Goal: Transaction & Acquisition: Subscribe to service/newsletter

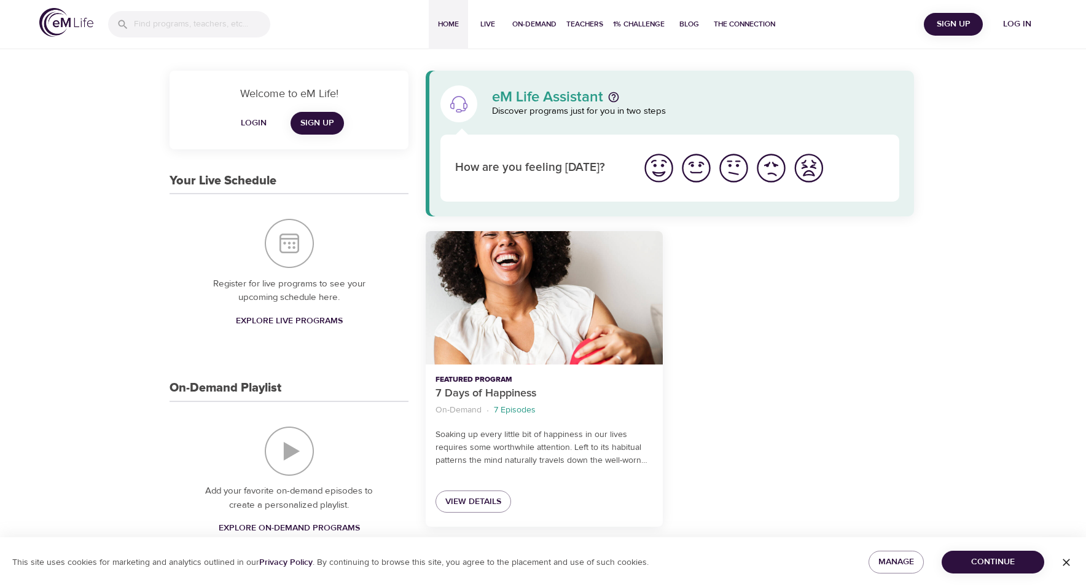
click at [321, 124] on span "Sign Up" at bounding box center [317, 123] width 34 height 15
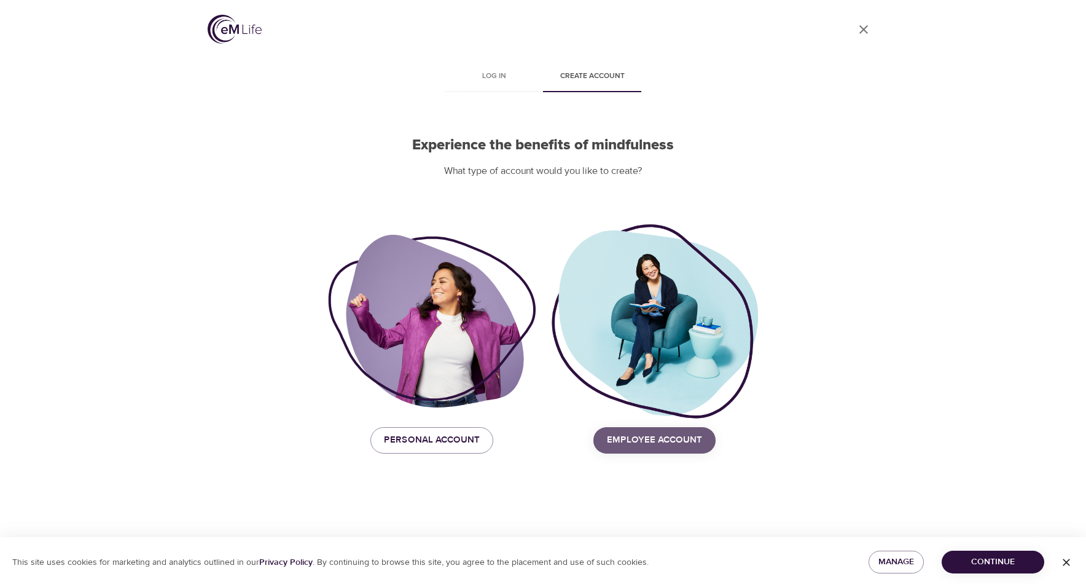
click at [683, 445] on span "Employee Account" at bounding box center [654, 440] width 95 height 16
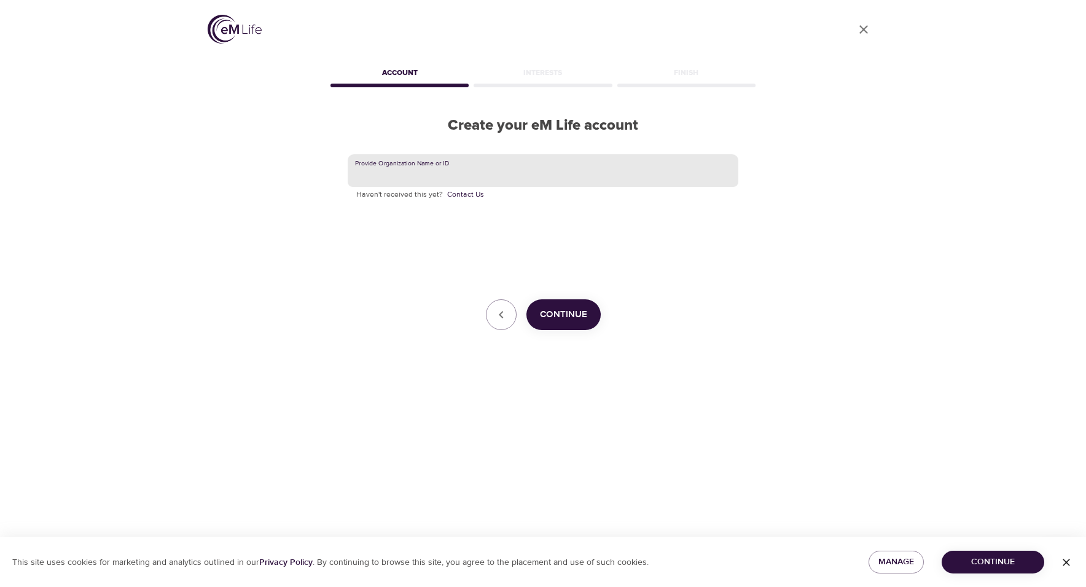
click at [454, 177] on input "text" at bounding box center [543, 170] width 391 height 33
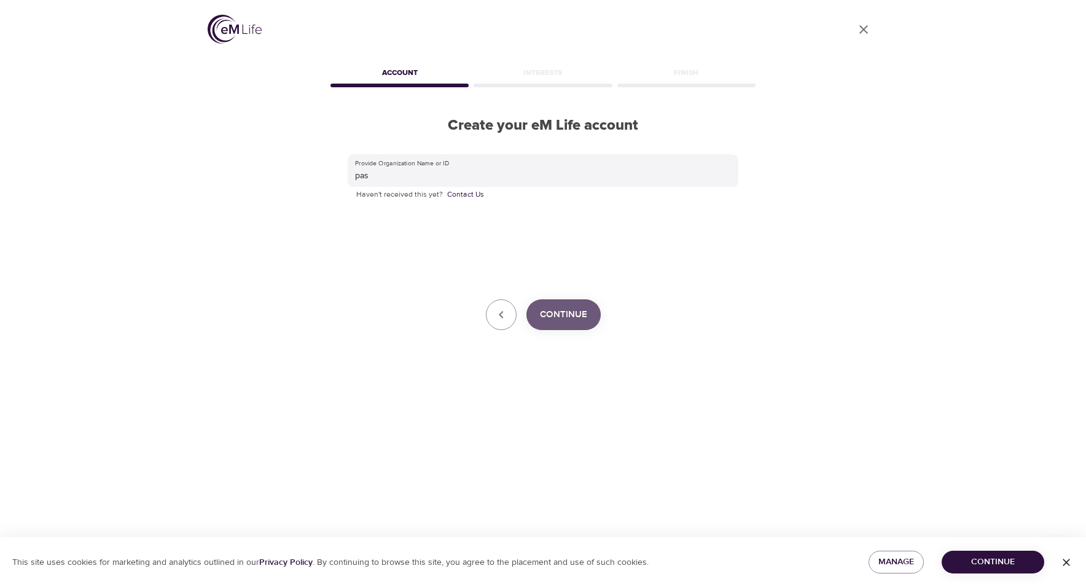
click at [578, 318] on span "Continue" at bounding box center [563, 315] width 47 height 16
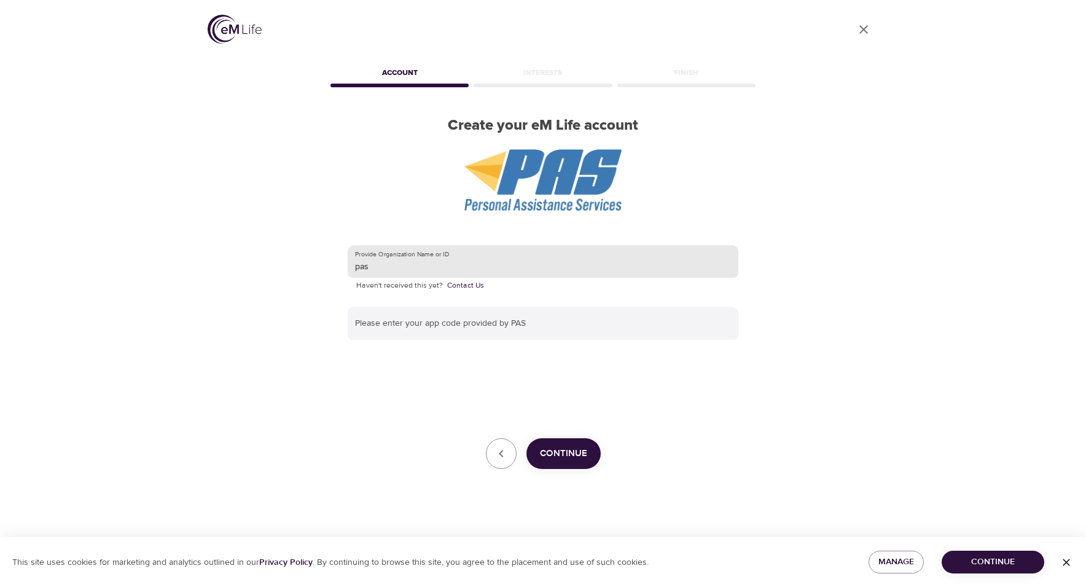
click at [452, 269] on input "pas" at bounding box center [543, 261] width 391 height 33
type input "p"
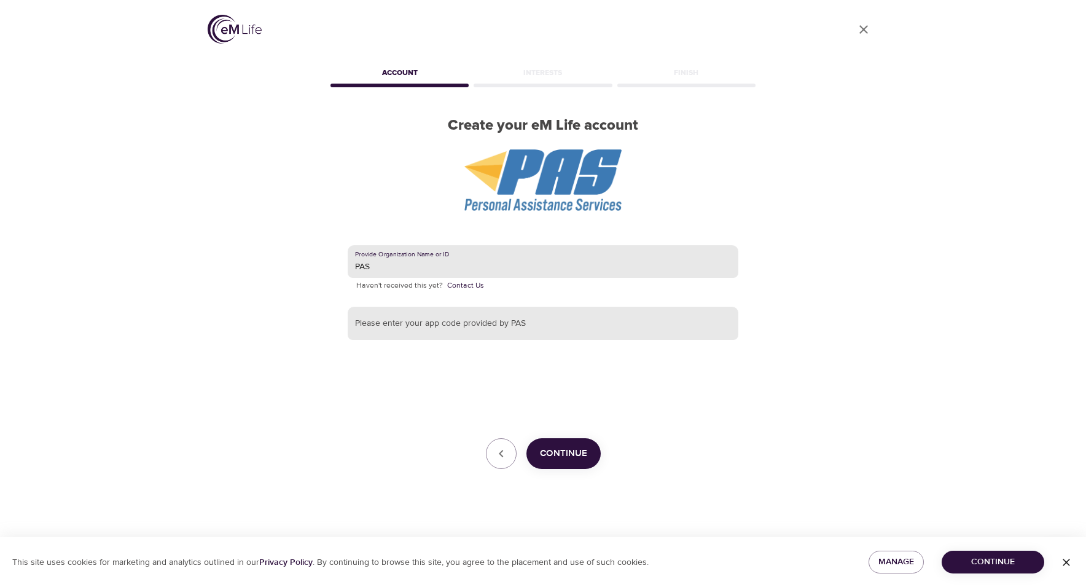
type input "PAS"
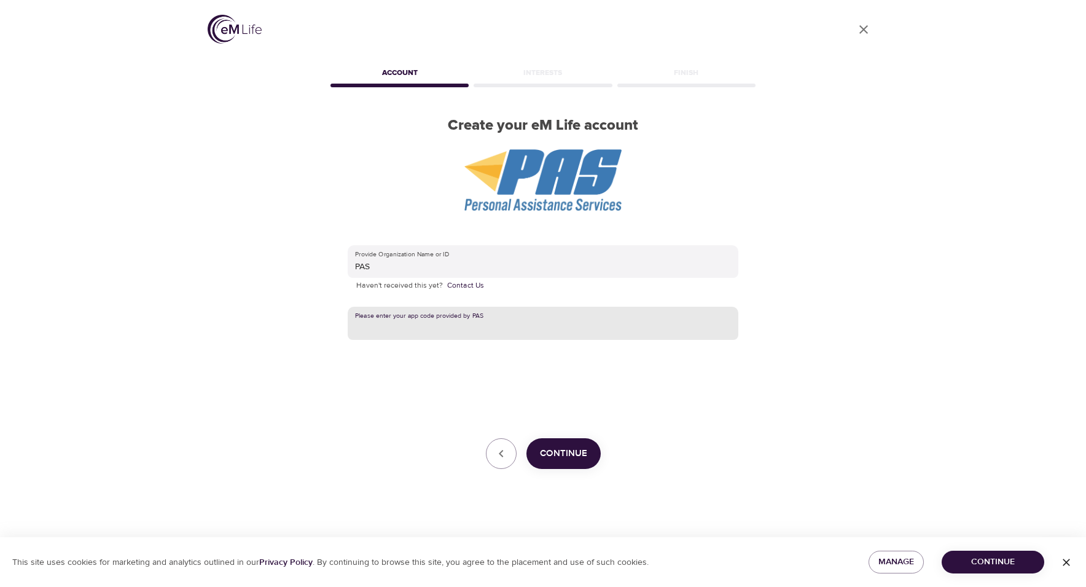
click at [432, 318] on input "text" at bounding box center [543, 323] width 391 height 33
type input "PAS"
click at [559, 461] on span "Continue" at bounding box center [563, 454] width 47 height 16
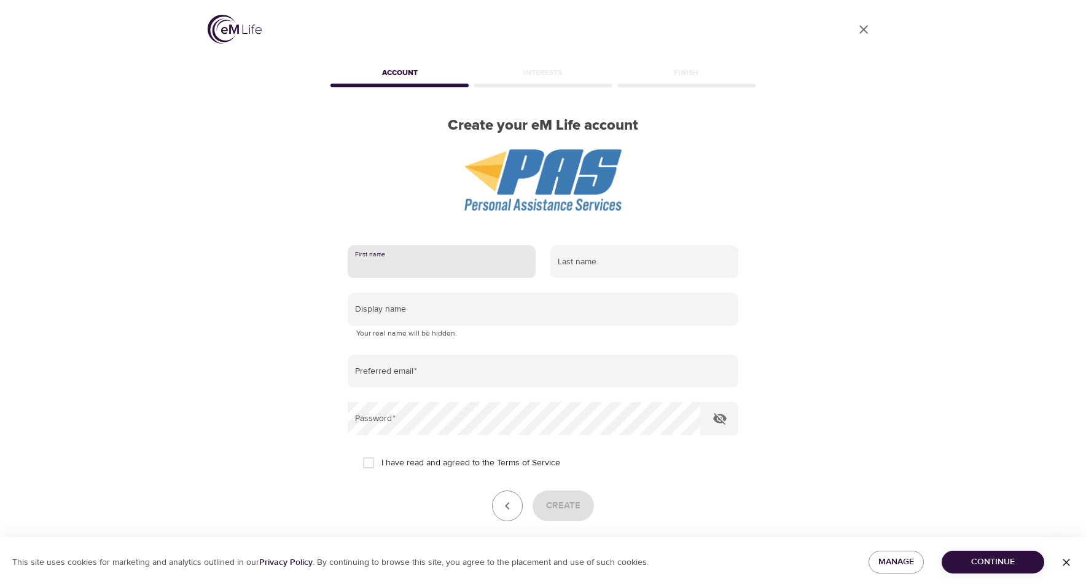
click at [474, 261] on input "text" at bounding box center [442, 261] width 188 height 33
type input "[PERSON_NAME]"
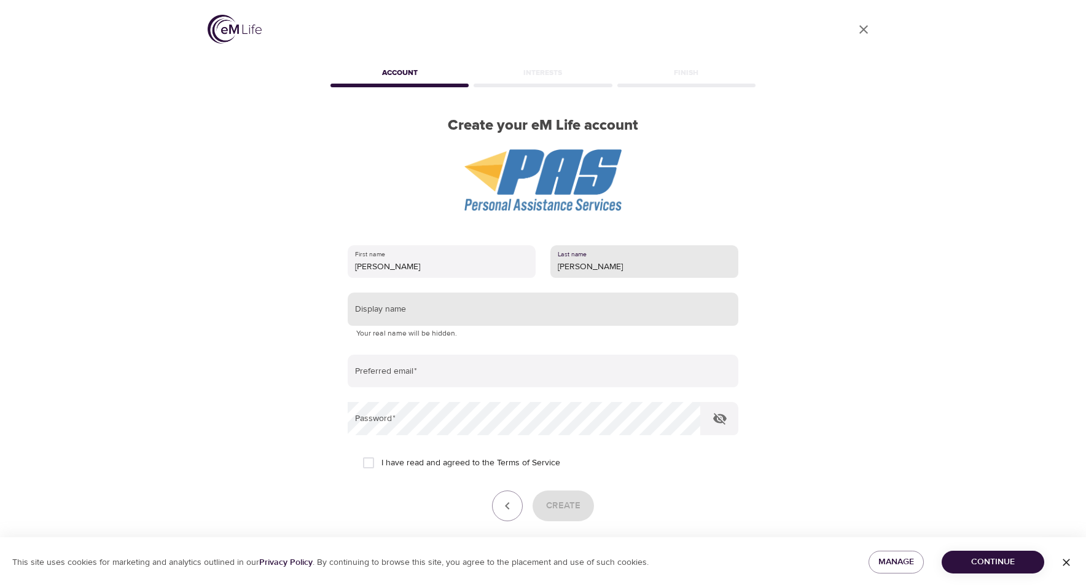
type input "[PERSON_NAME]"
click at [450, 306] on input "text" at bounding box center [543, 309] width 391 height 33
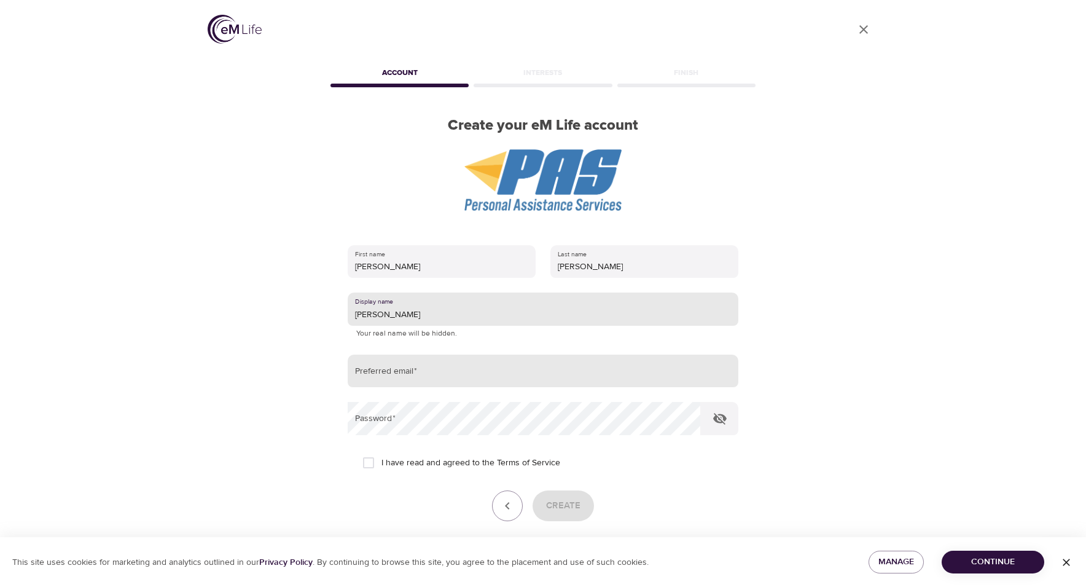
type input "[PERSON_NAME]"
click at [452, 380] on input "email" at bounding box center [543, 371] width 391 height 33
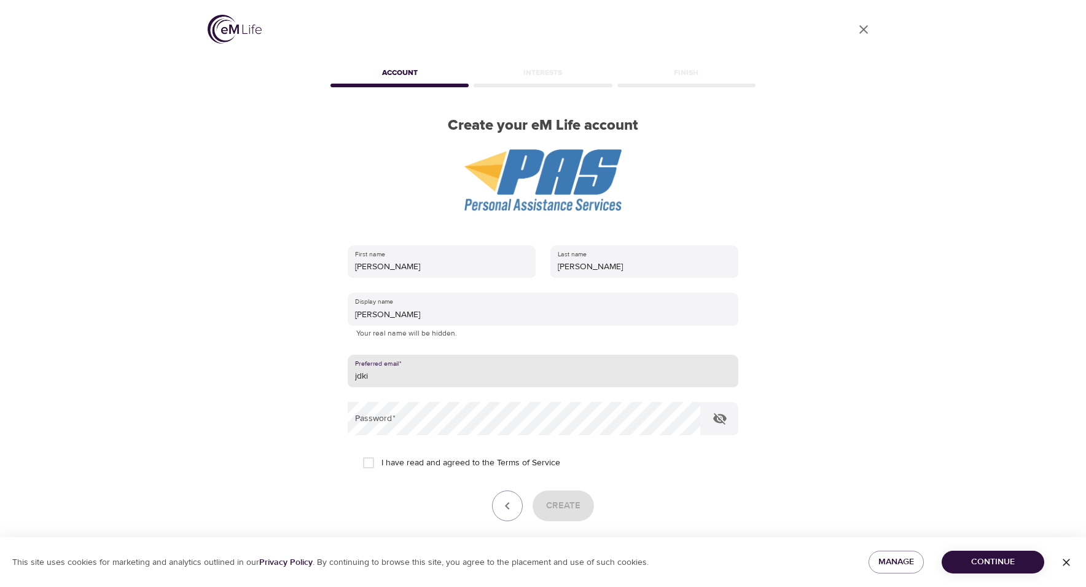
type input "[EMAIL_ADDRESS][DOMAIN_NAME]"
click at [381, 466] on input "I have read and agreed to the Terms of Service" at bounding box center [369, 463] width 26 height 26
checkbox input "true"
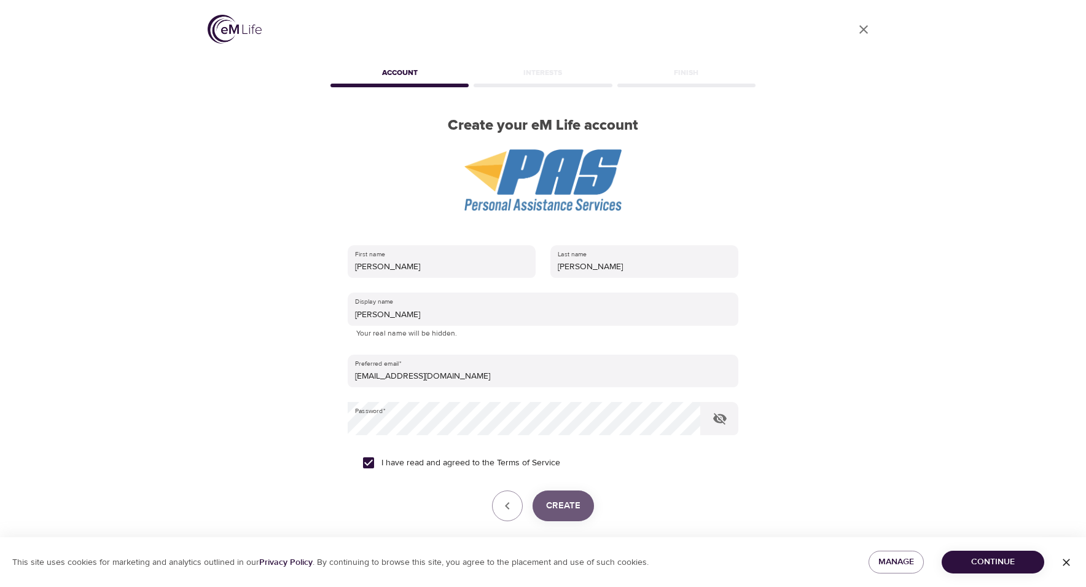
click at [564, 512] on span "Create" at bounding box center [563, 506] width 34 height 16
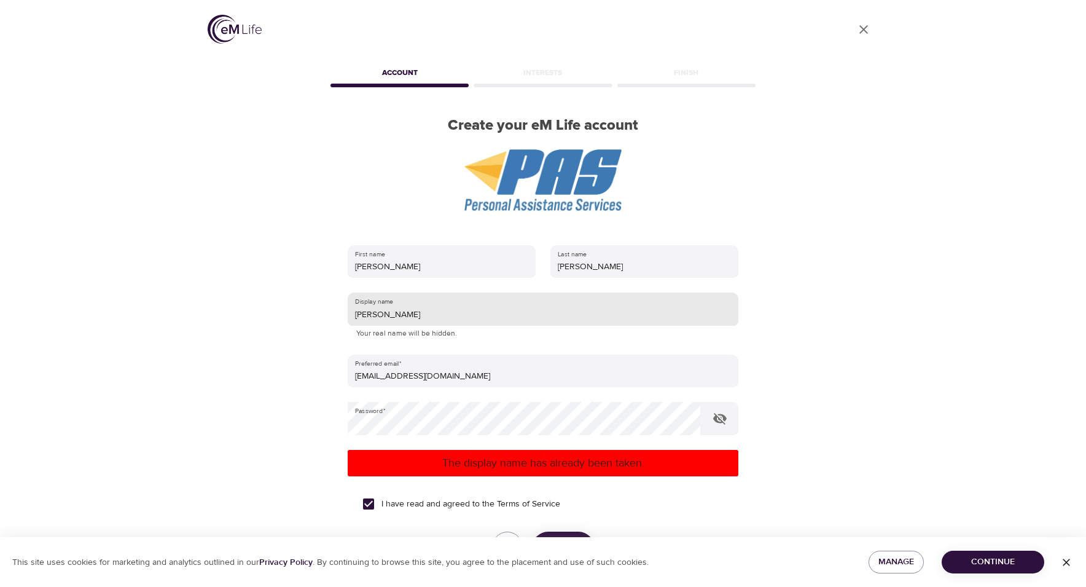
click at [403, 310] on input "[PERSON_NAME]" at bounding box center [543, 309] width 391 height 33
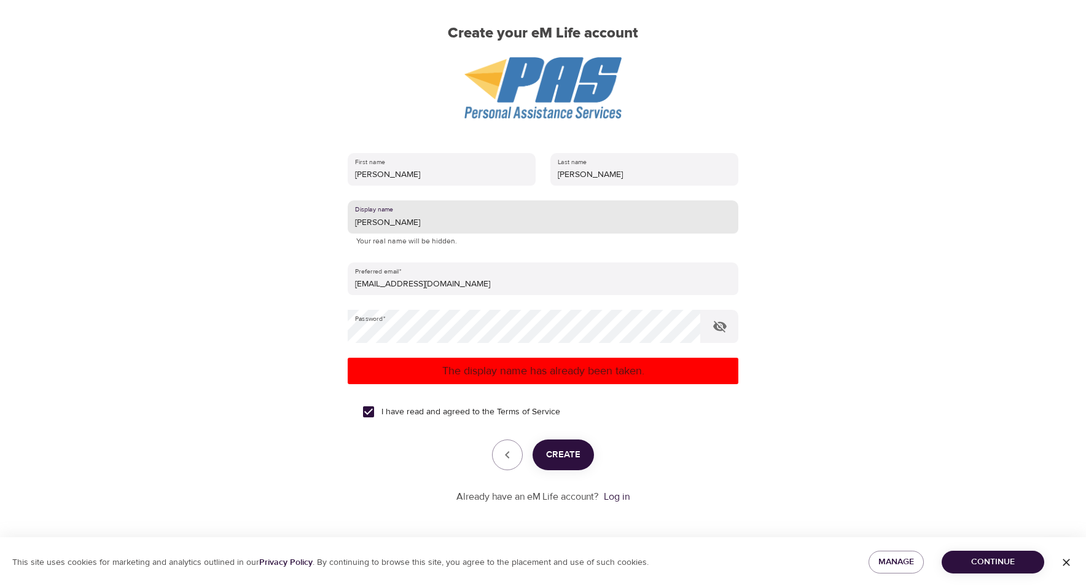
type input "[PERSON_NAME]"
click at [562, 455] on span "Create" at bounding box center [563, 455] width 34 height 16
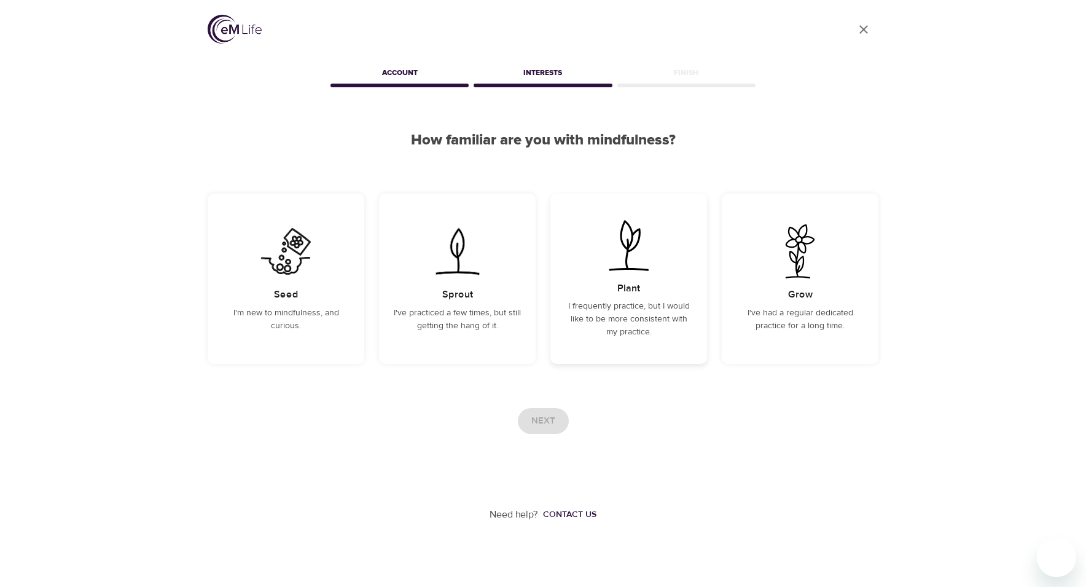
click at [630, 272] on img at bounding box center [629, 245] width 62 height 54
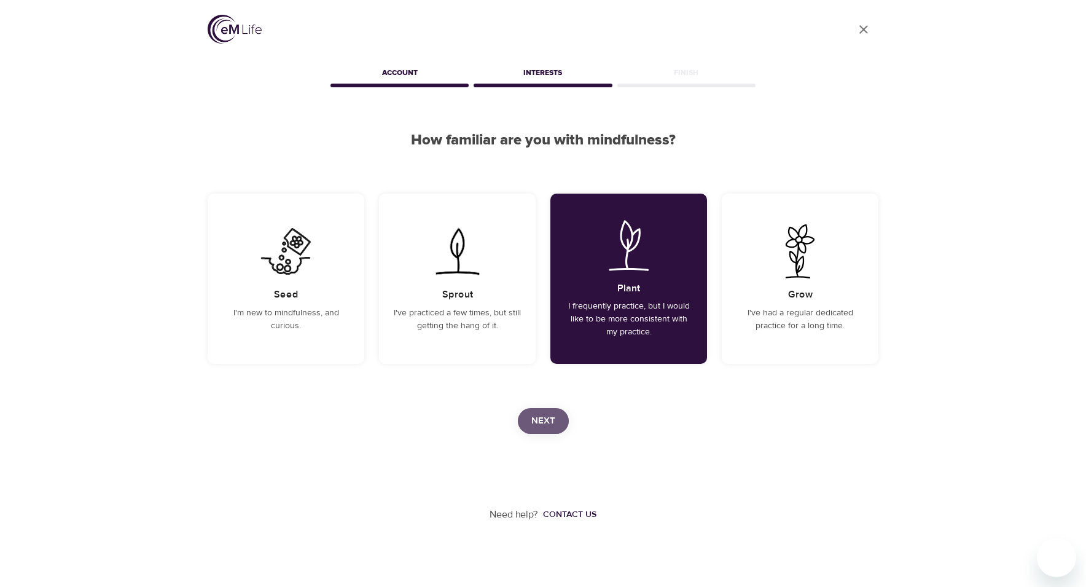
click at [556, 419] on span "Next" at bounding box center [544, 421] width 24 height 16
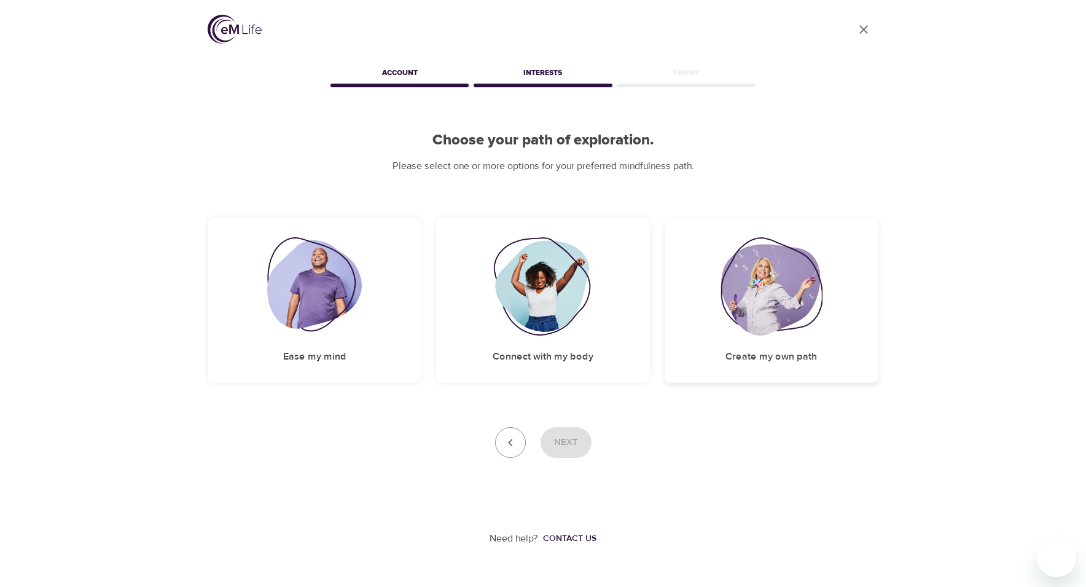
click at [845, 333] on div "Create my own path" at bounding box center [772, 300] width 214 height 165
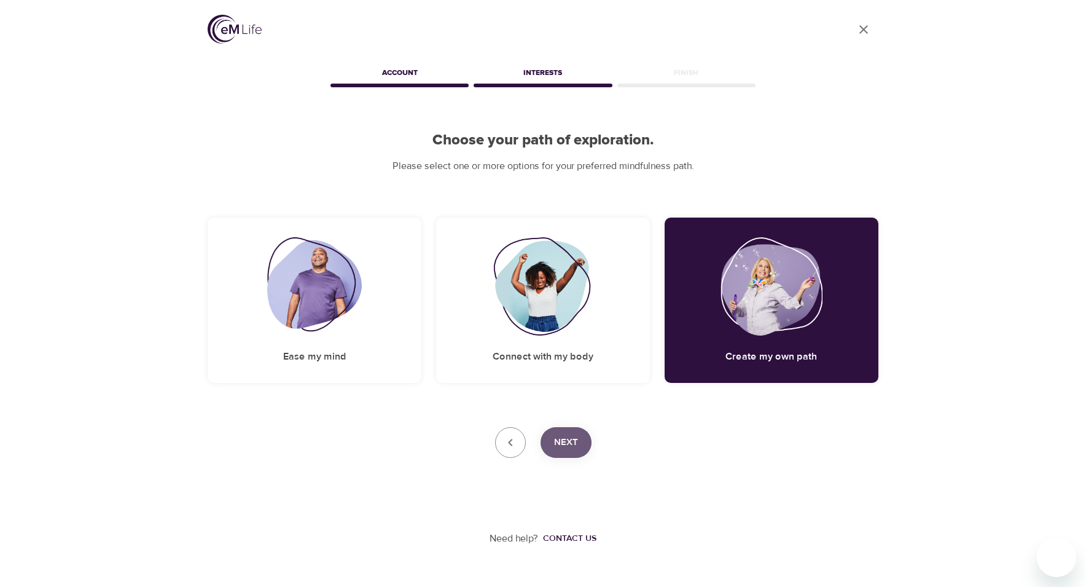
click at [568, 446] on span "Next" at bounding box center [566, 442] width 24 height 16
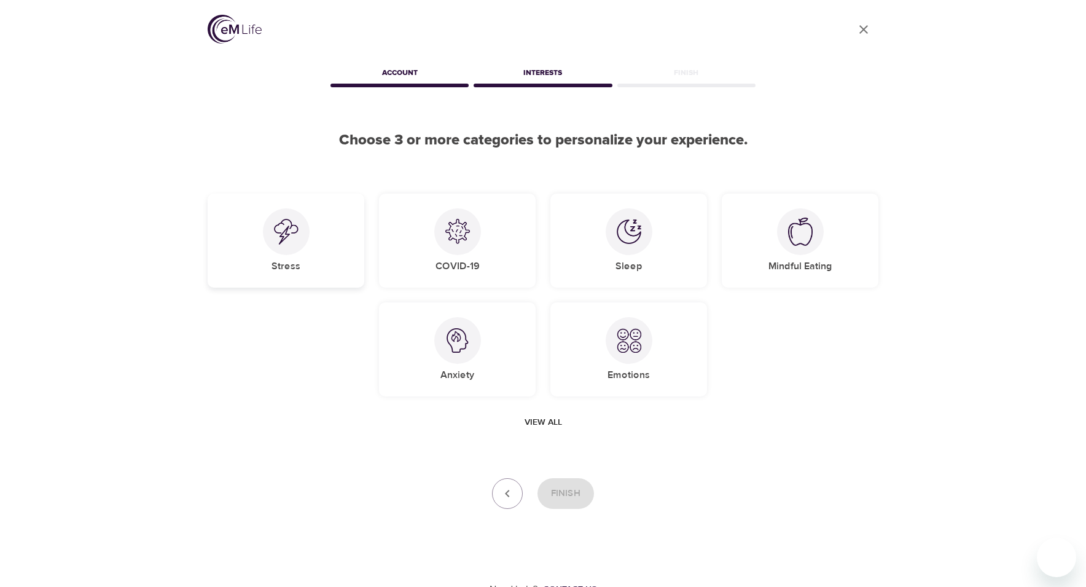
click at [259, 245] on div "Stress" at bounding box center [286, 241] width 157 height 94
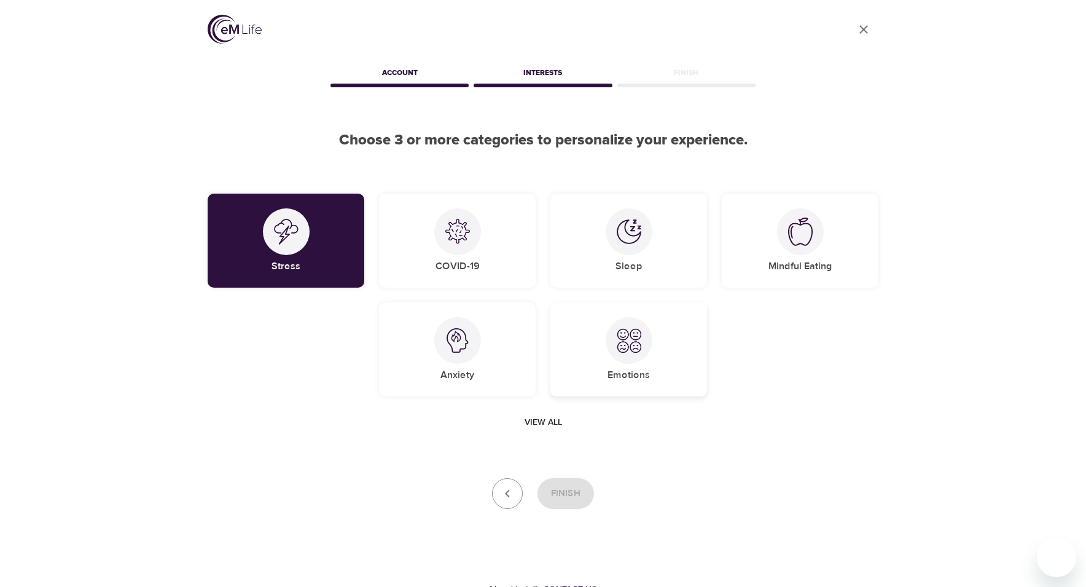
click at [656, 337] on div "Emotions" at bounding box center [629, 349] width 157 height 94
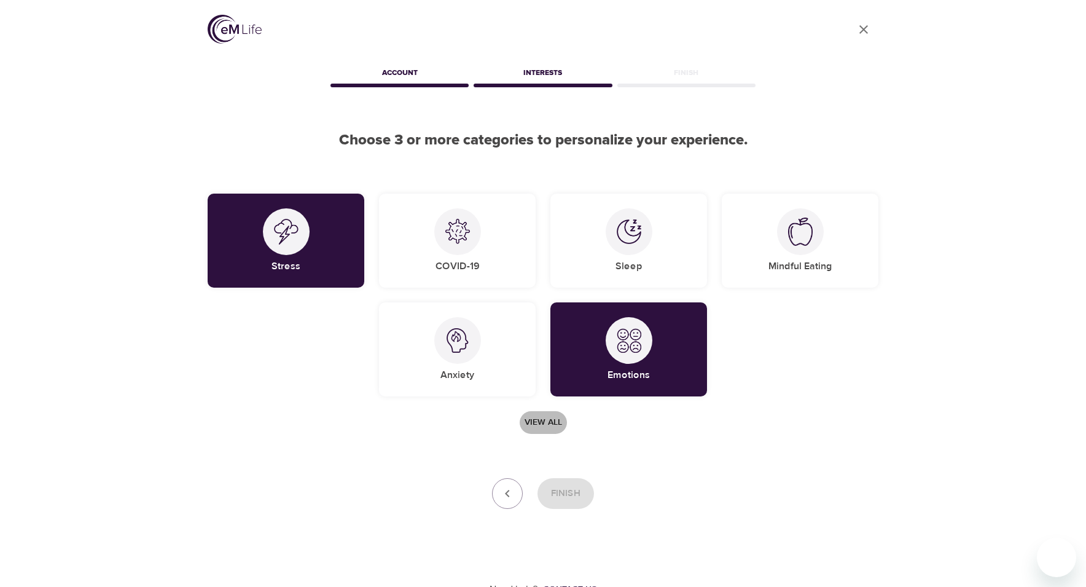
click at [544, 424] on span "View all" at bounding box center [543, 422] width 37 height 15
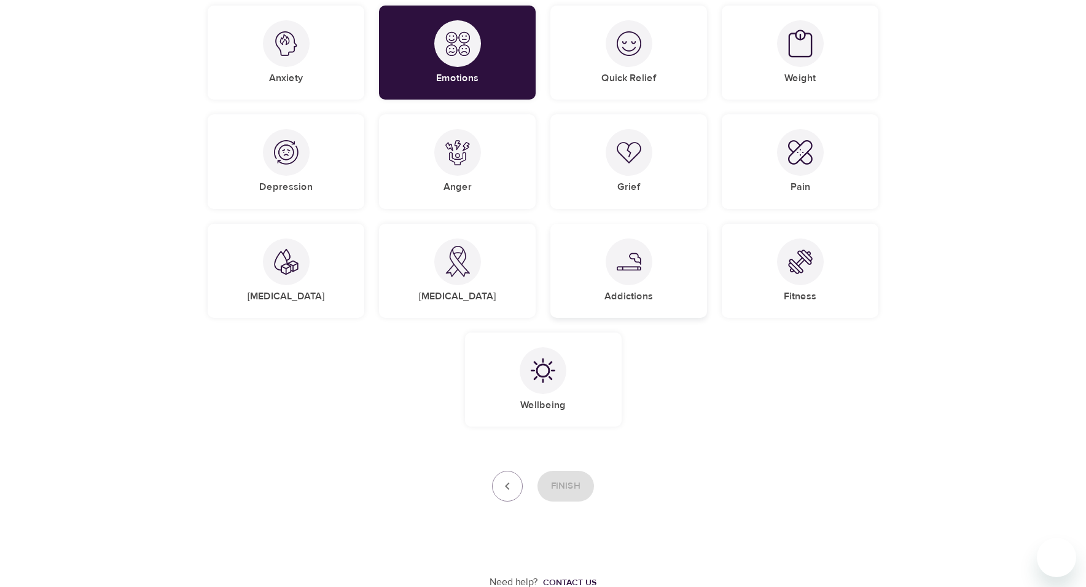
scroll to position [301, 0]
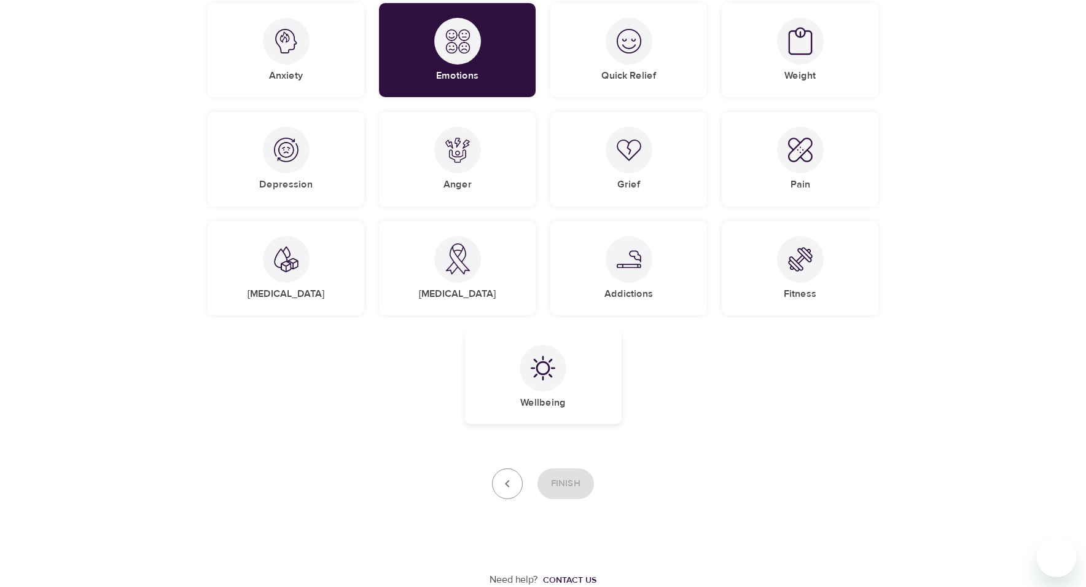
click at [560, 382] on div "Wellbeing" at bounding box center [543, 377] width 157 height 94
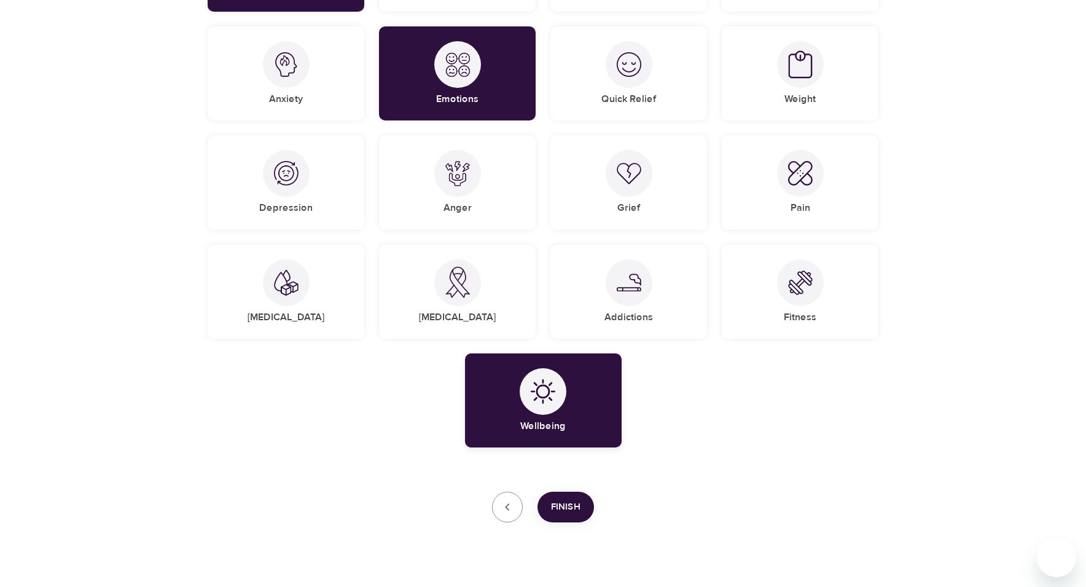
scroll to position [303, 0]
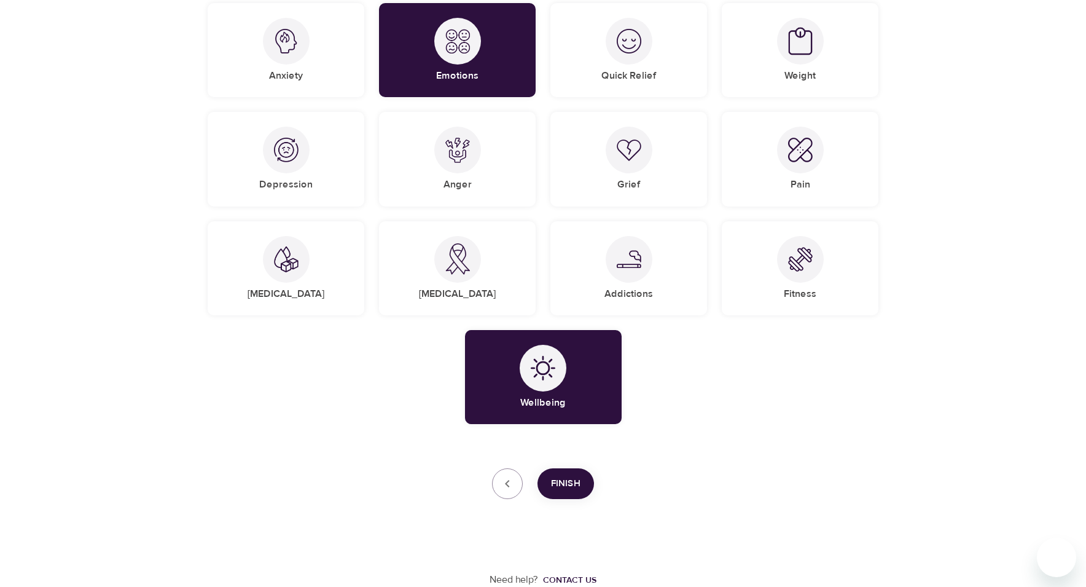
click at [579, 483] on span "Finish" at bounding box center [565, 484] width 29 height 16
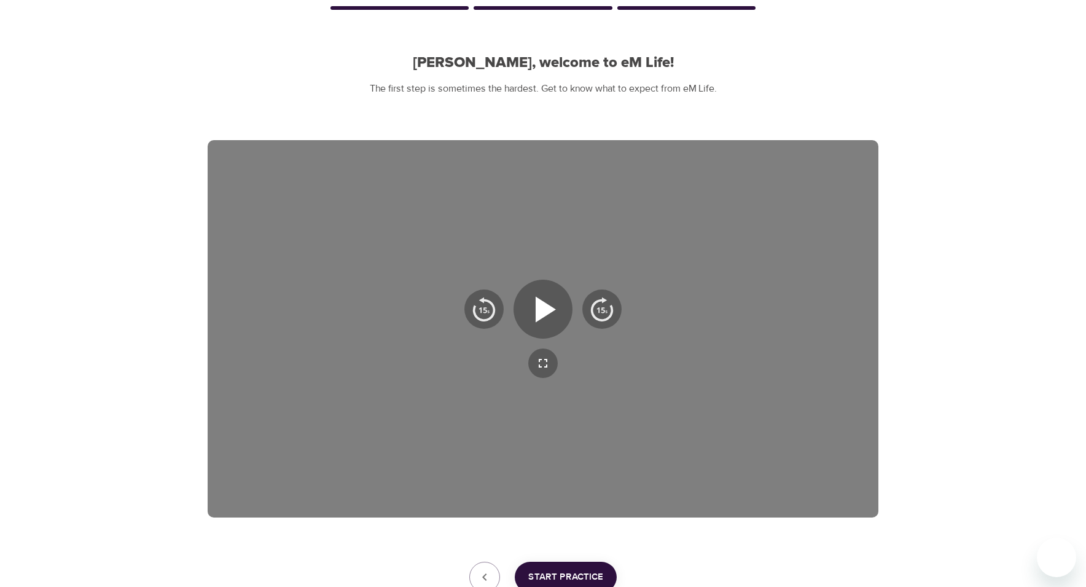
scroll to position [175, 0]
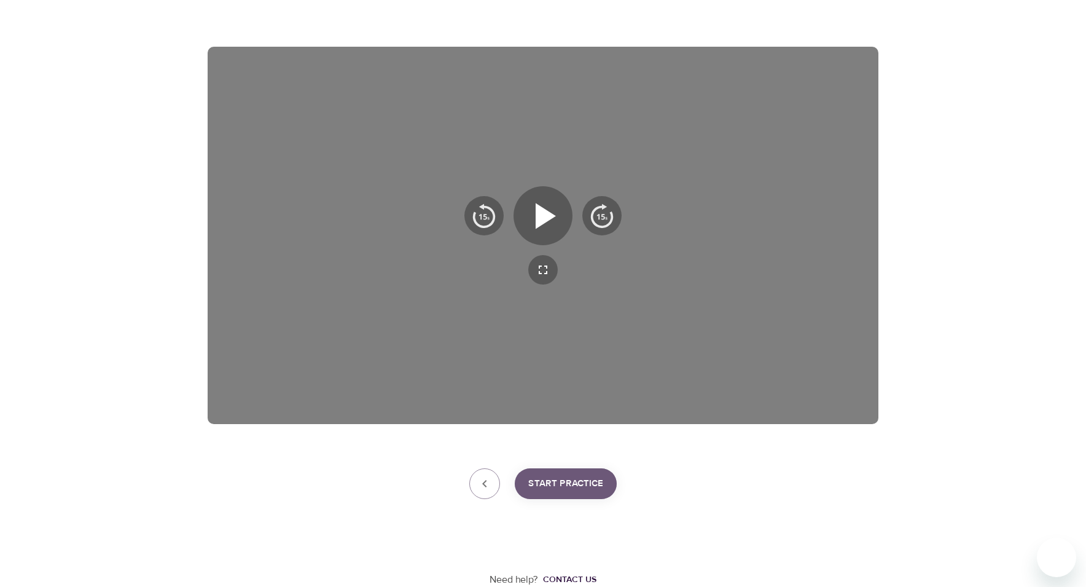
click at [557, 482] on span "Start Practice" at bounding box center [565, 484] width 75 height 16
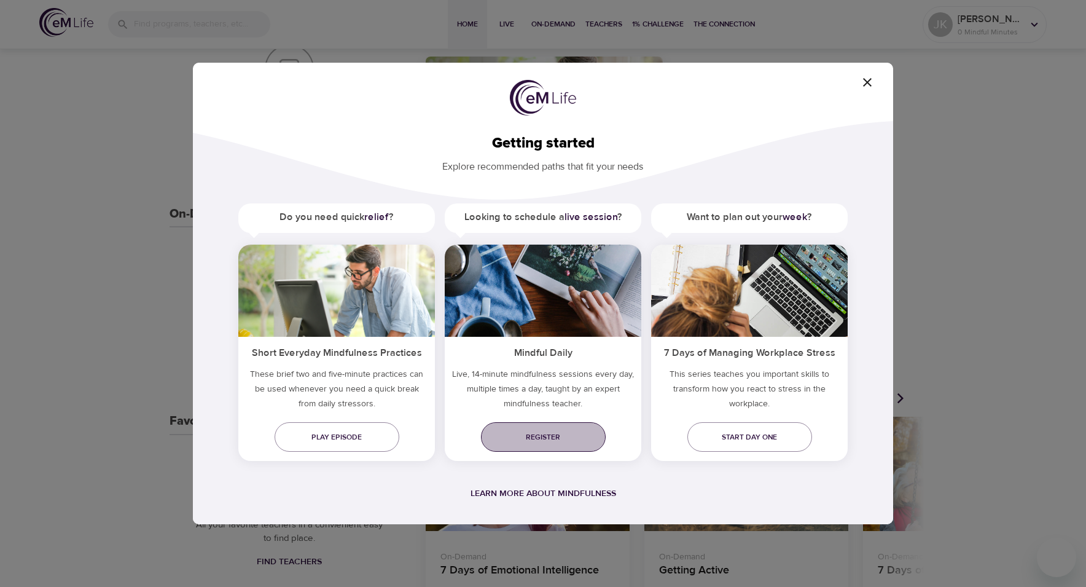
click at [557, 443] on span "Register" at bounding box center [543, 437] width 105 height 13
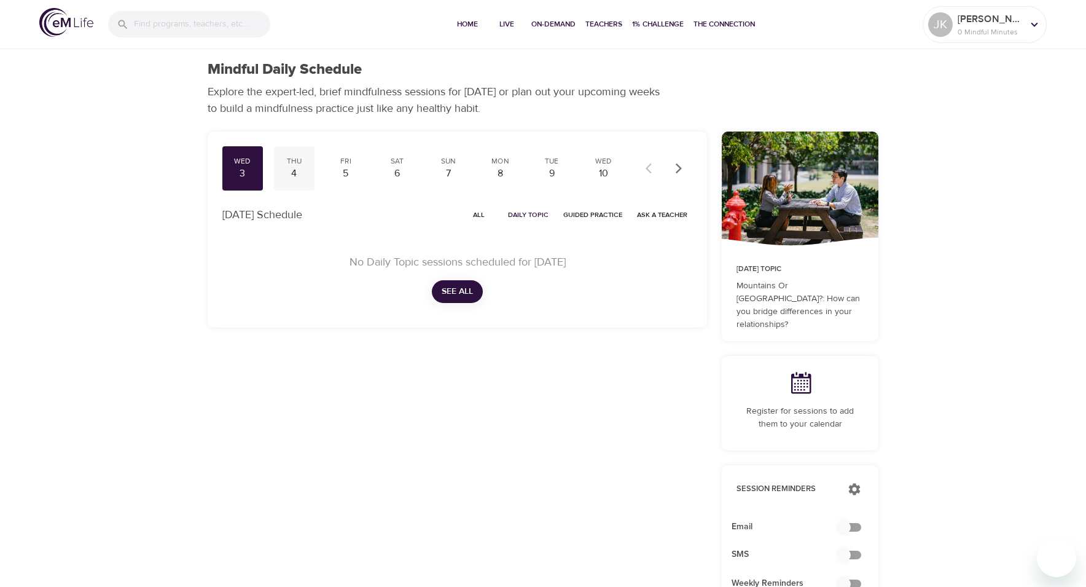
click at [289, 178] on div "4" at bounding box center [294, 174] width 31 height 14
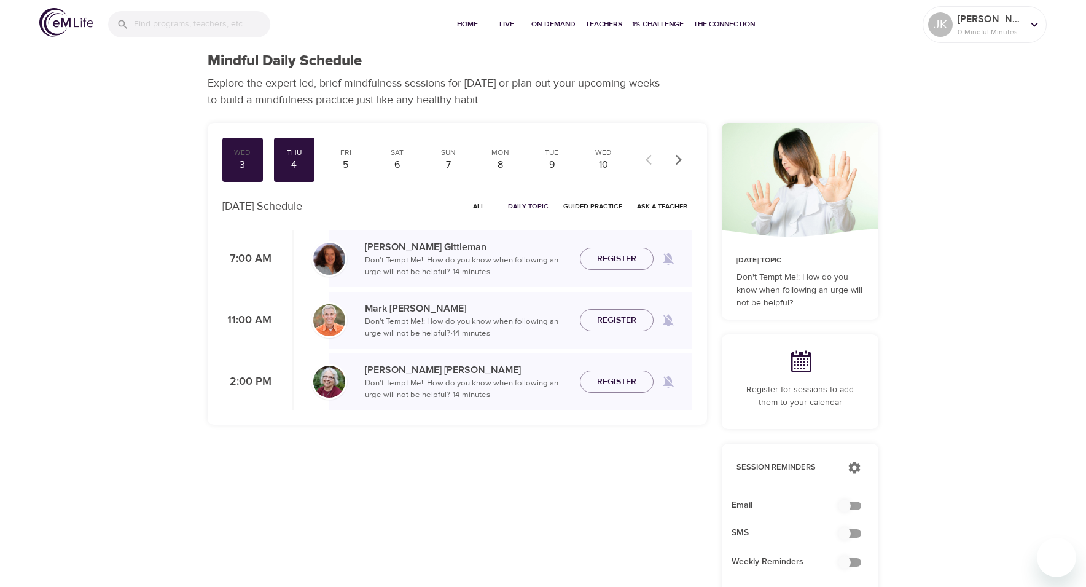
scroll to position [7, 0]
click at [342, 173] on div "5" at bounding box center [346, 166] width 31 height 14
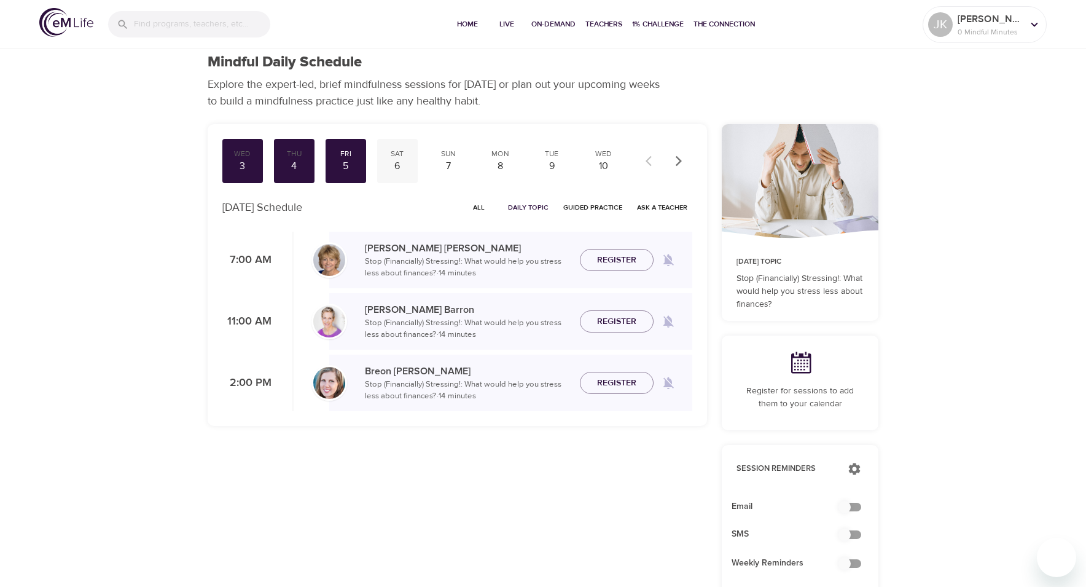
click at [403, 173] on div "6" at bounding box center [397, 166] width 31 height 14
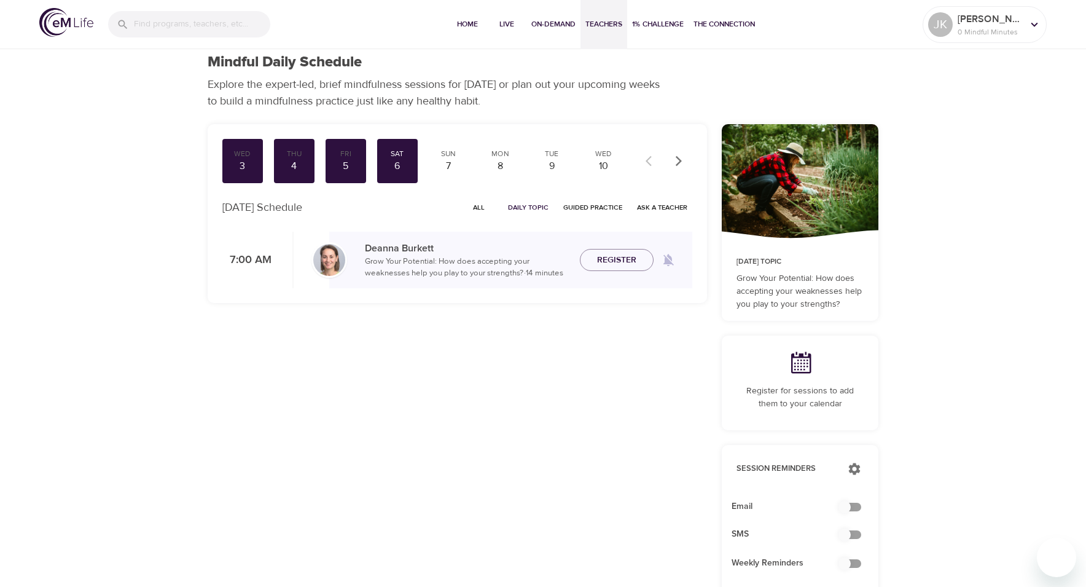
click at [610, 22] on span "Teachers" at bounding box center [604, 24] width 37 height 13
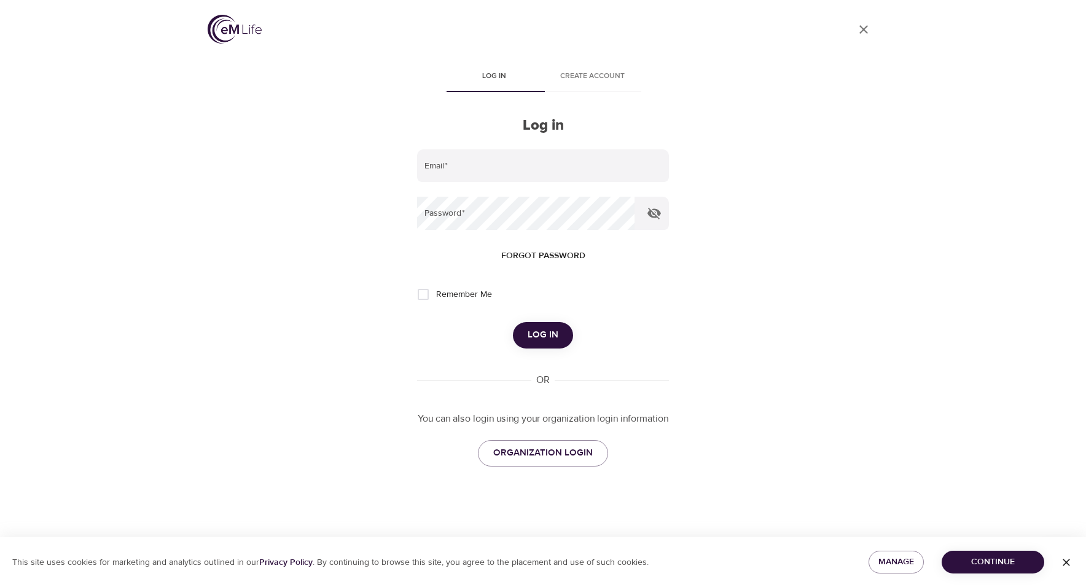
type input "[EMAIL_ADDRESS][DOMAIN_NAME]"
